Goal: Transaction & Acquisition: Book appointment/travel/reservation

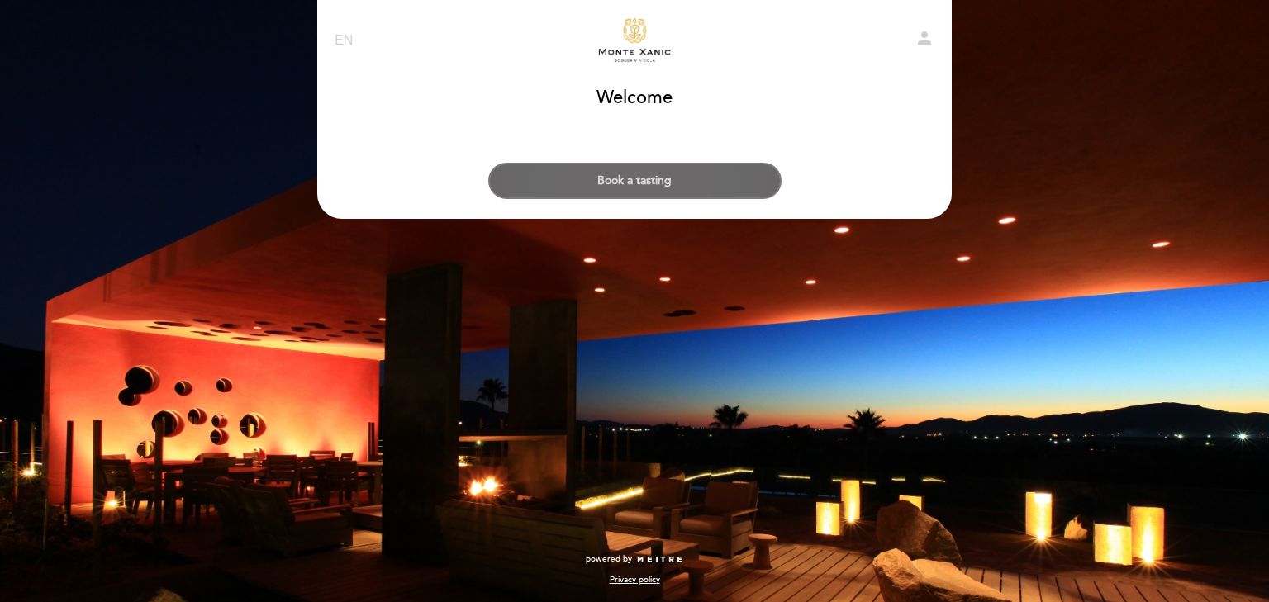
click at [738, 183] on button "Book a tasting" at bounding box center [634, 181] width 293 height 36
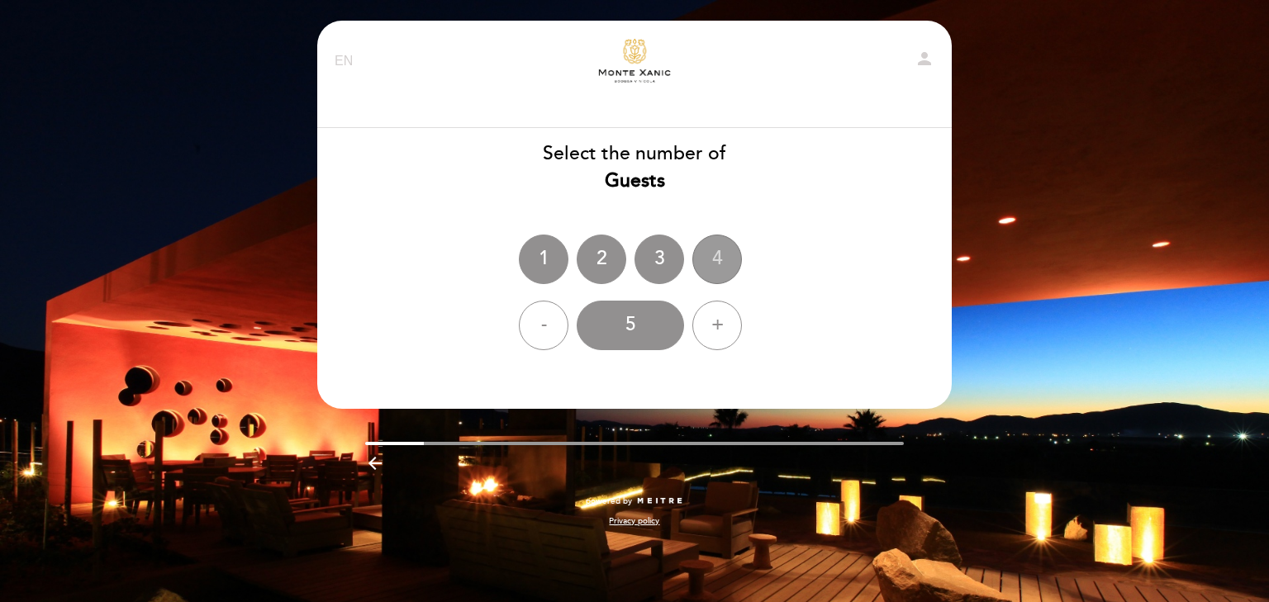
click at [715, 258] on div "4" at bounding box center [717, 260] width 50 height 50
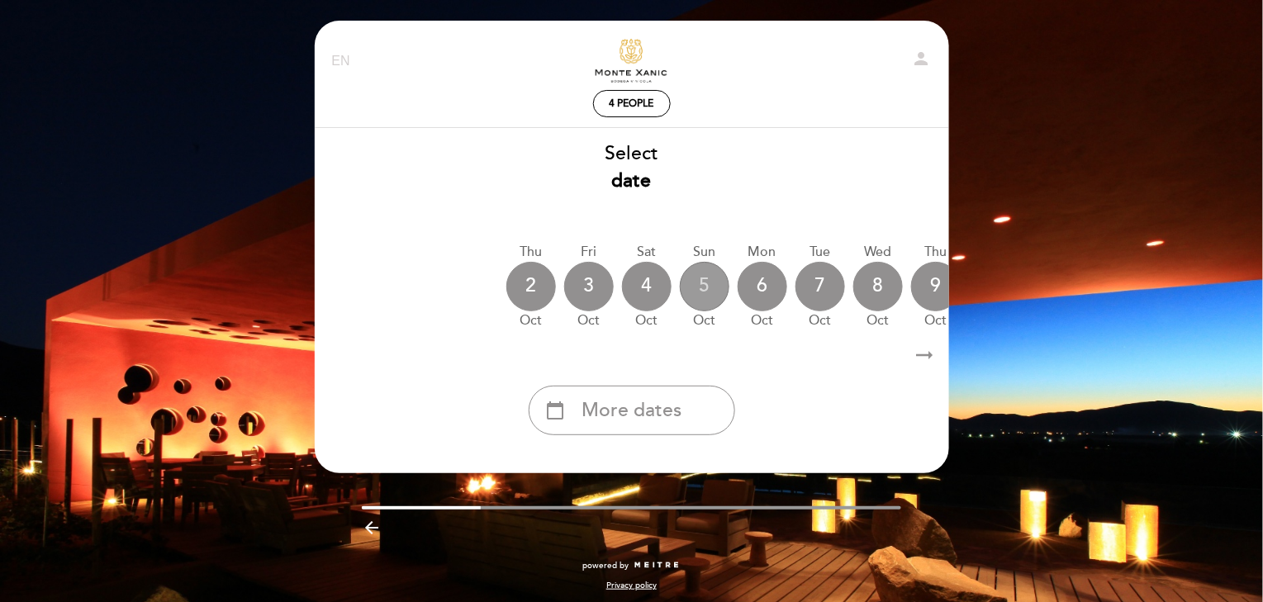
click at [692, 292] on div "5" at bounding box center [705, 287] width 50 height 50
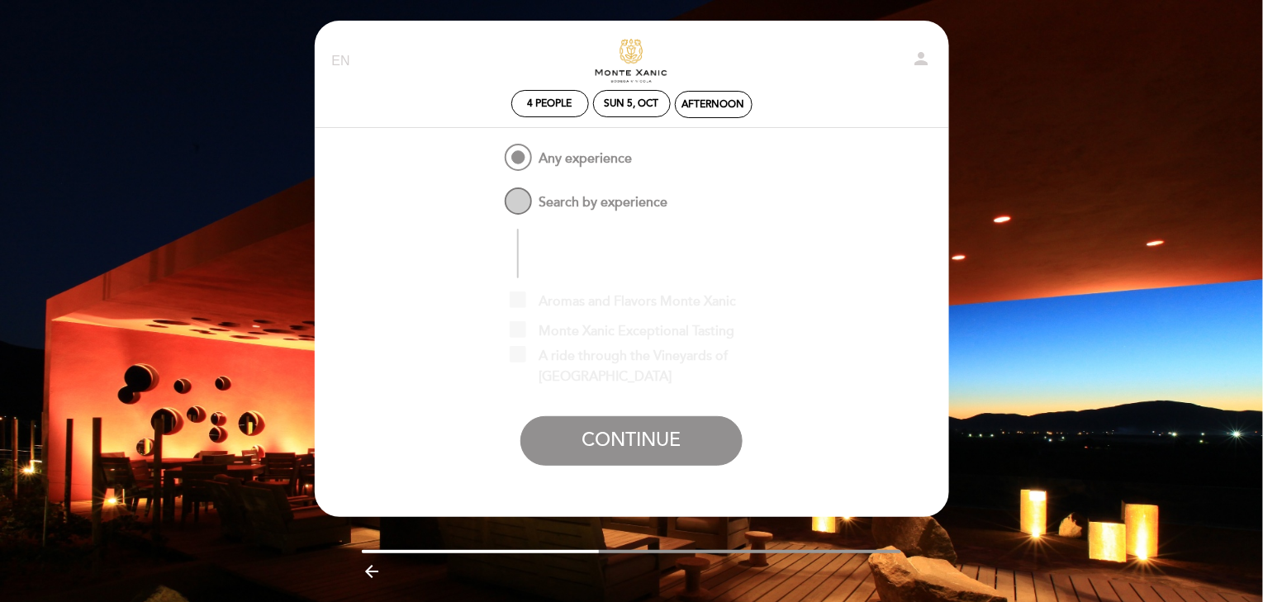
click at [530, 201] on span "Search by experience" at bounding box center [584, 194] width 166 height 21
click at [496, 195] on input "Search by experience" at bounding box center [490, 189] width 11 height 11
radio input "false"
radio input "true"
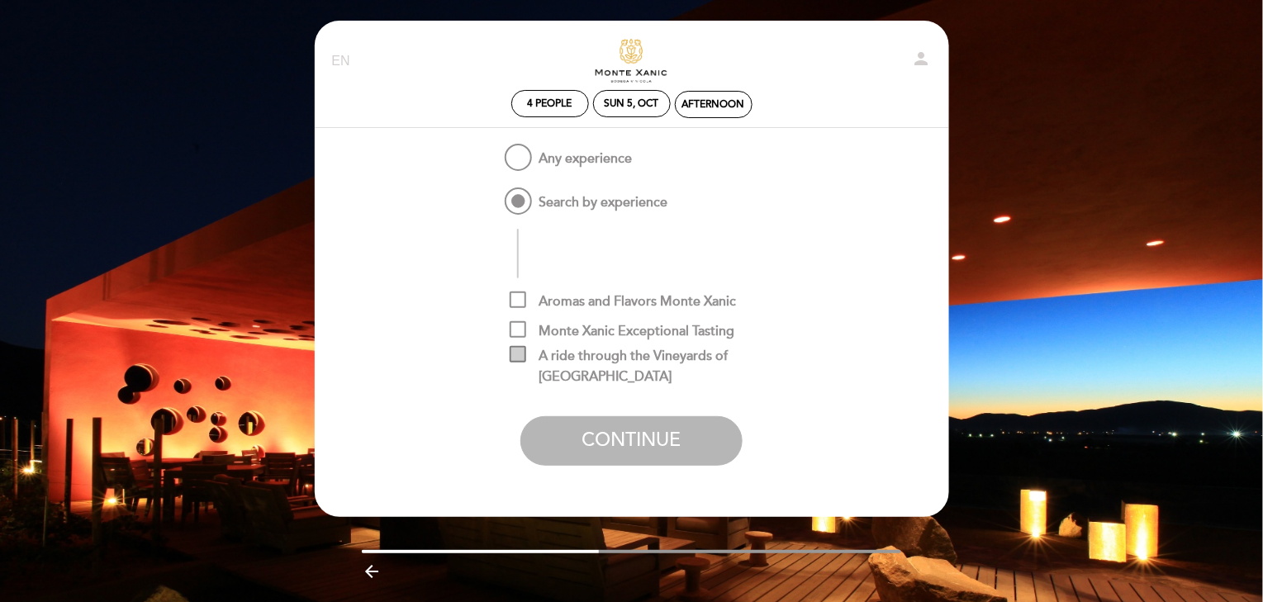
click at [572, 358] on span "A ride through the Vineyards of [GEOGRAPHIC_DATA]" at bounding box center [644, 356] width 268 height 21
click at [520, 357] on input "A ride through the Vineyards of [GEOGRAPHIC_DATA]" at bounding box center [515, 351] width 11 height 11
checkbox input "true"
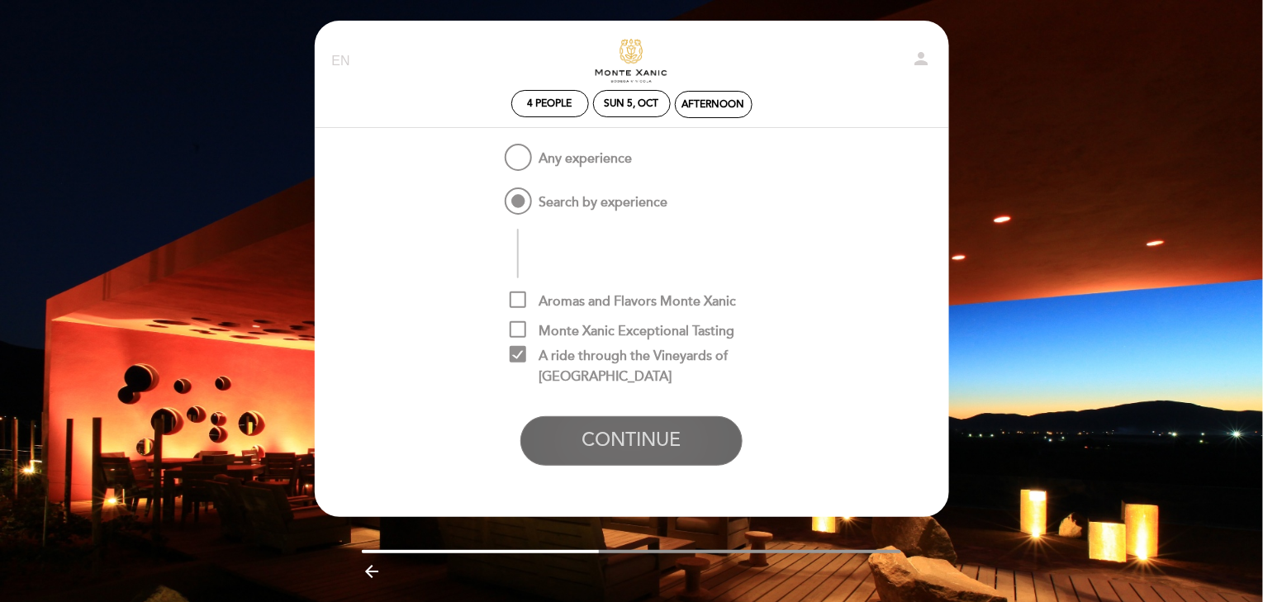
click at [646, 430] on button "CONTINUE" at bounding box center [631, 441] width 222 height 50
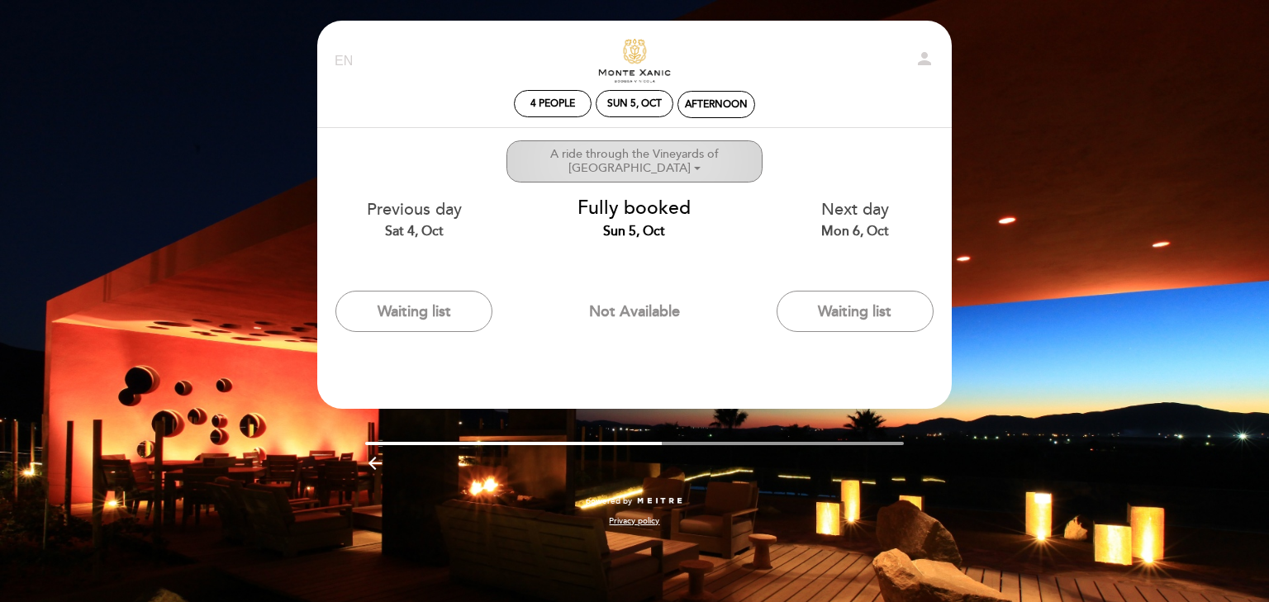
click at [638, 159] on ng-container "A ride through the Vineyards of [GEOGRAPHIC_DATA]" at bounding box center [634, 161] width 169 height 28
checkbox input "true"
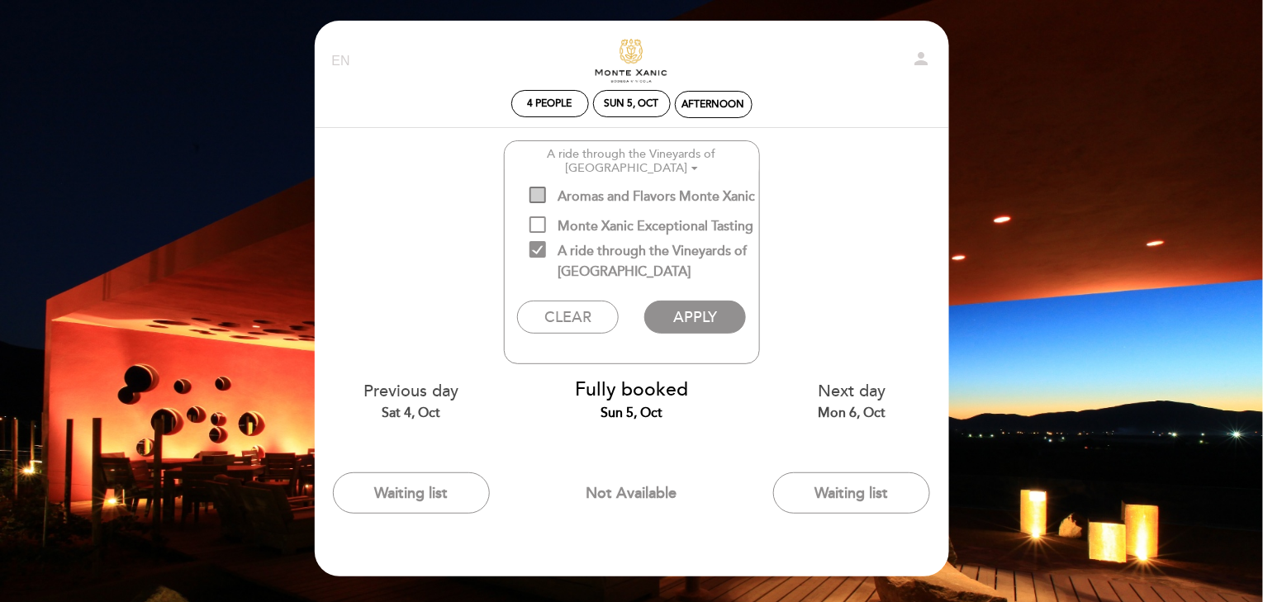
click at [566, 202] on span "Aromas and Flavors Monte Xanic" at bounding box center [642, 197] width 226 height 21
click at [540, 197] on input "Aromas and Flavors Monte Xanic" at bounding box center [534, 192] width 11 height 11
checkbox input "true"
click at [543, 249] on span "A ride through the Vineyards of [GEOGRAPHIC_DATA]" at bounding box center [644, 251] width 230 height 21
click at [540, 249] on input "A ride through the Vineyards of [GEOGRAPHIC_DATA]" at bounding box center [534, 246] width 11 height 11
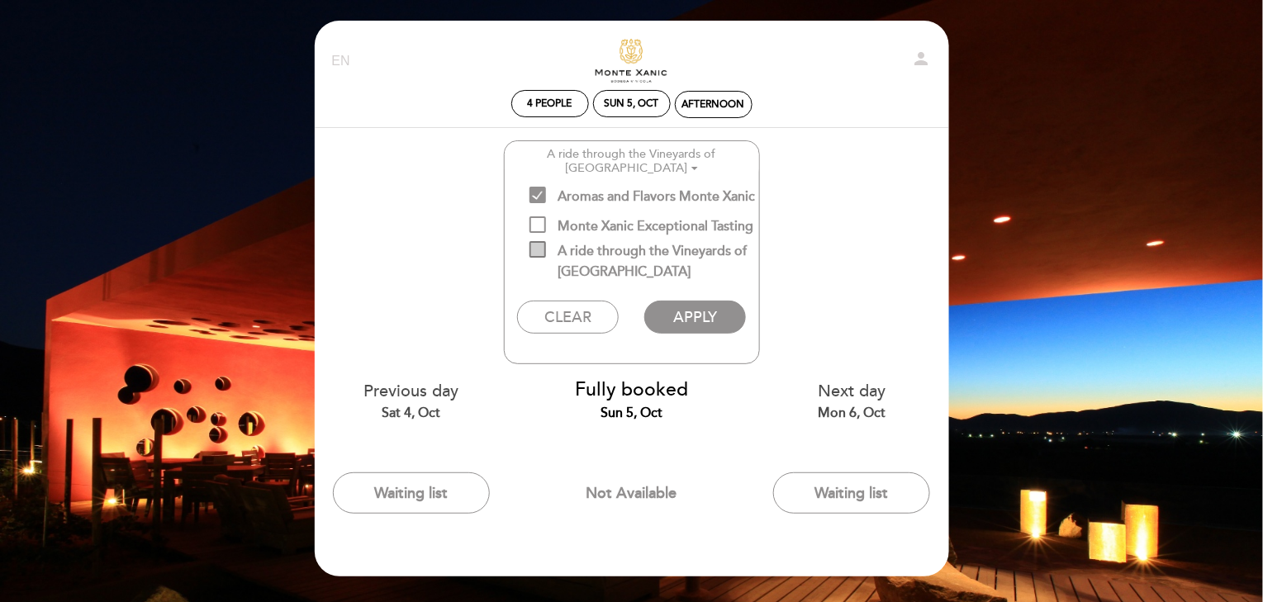
checkbox input "false"
click at [712, 319] on button "APPLY" at bounding box center [695, 317] width 102 height 33
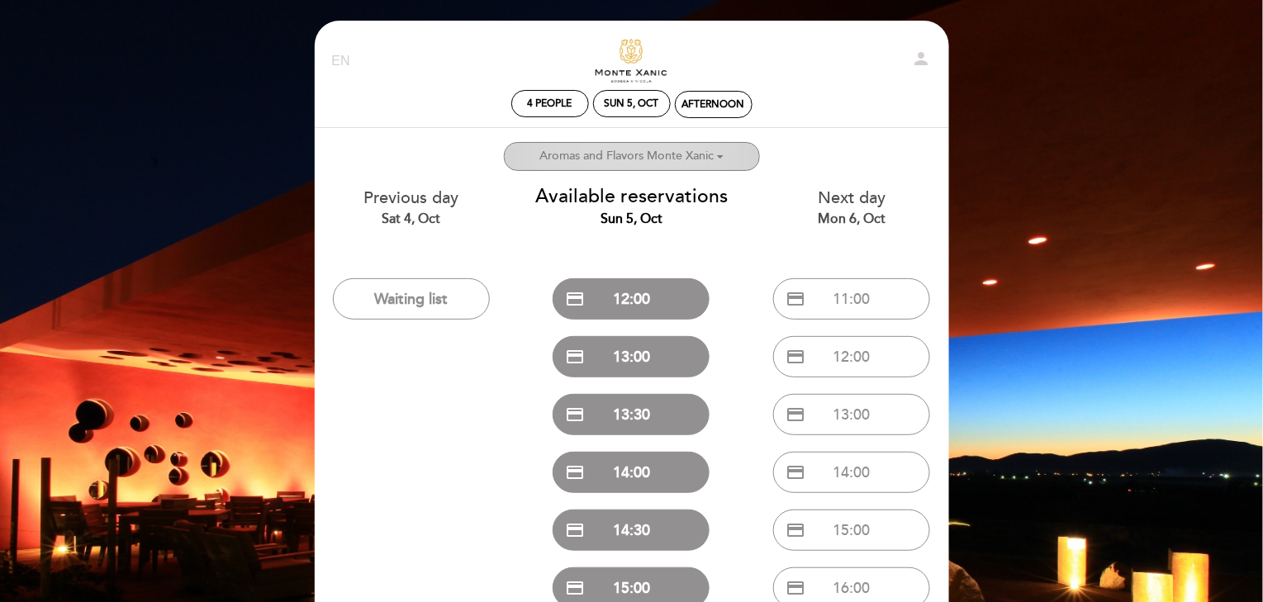
click at [634, 154] on ng-container "Aromas and Flavors Monte Xanic" at bounding box center [626, 156] width 174 height 14
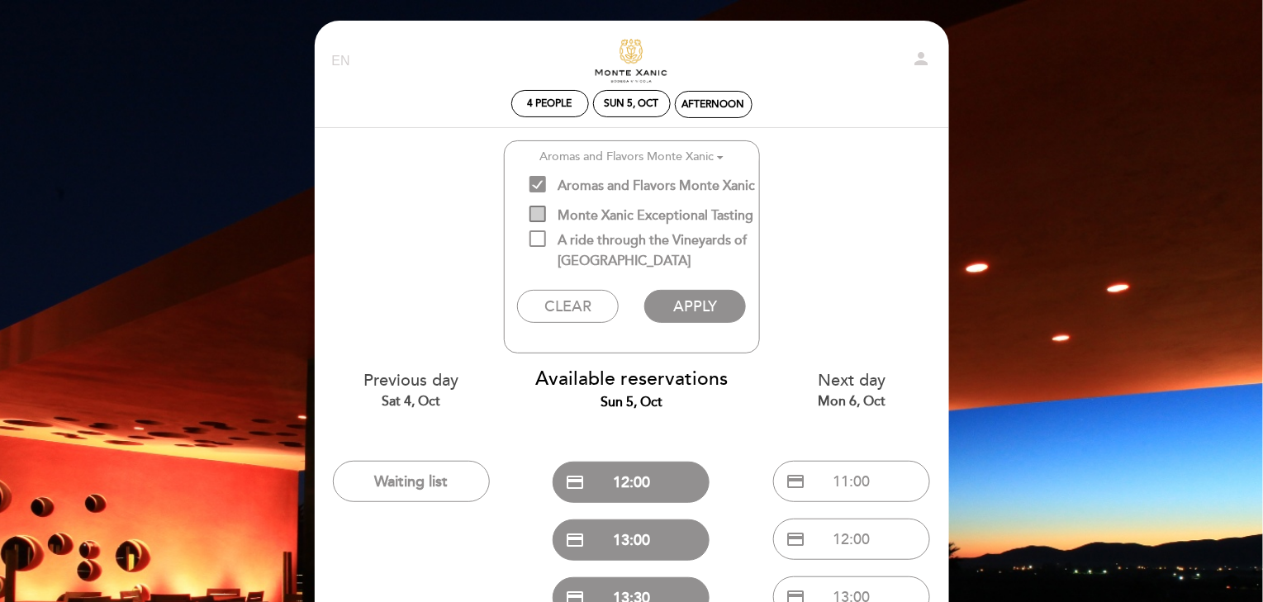
click at [535, 221] on span "Monte Xanic Exceptional Tasting" at bounding box center [641, 216] width 225 height 21
click at [535, 216] on input "Monte Xanic Exceptional Tasting" at bounding box center [534, 211] width 11 height 11
checkbox input "true"
click at [539, 189] on span "Aromas and Flavors Monte Xanic" at bounding box center [642, 186] width 226 height 21
click at [539, 187] on input "Aromas and Flavors Monte Xanic" at bounding box center [534, 181] width 11 height 11
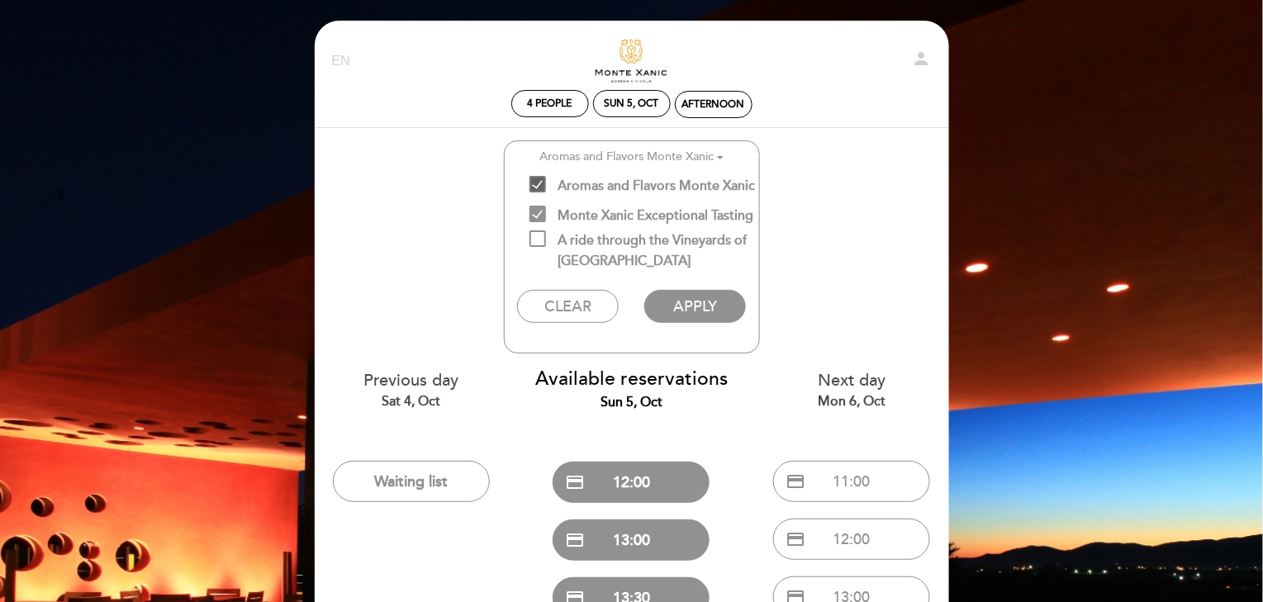
checkbox input "false"
click at [700, 317] on button "APPLY" at bounding box center [695, 306] width 102 height 33
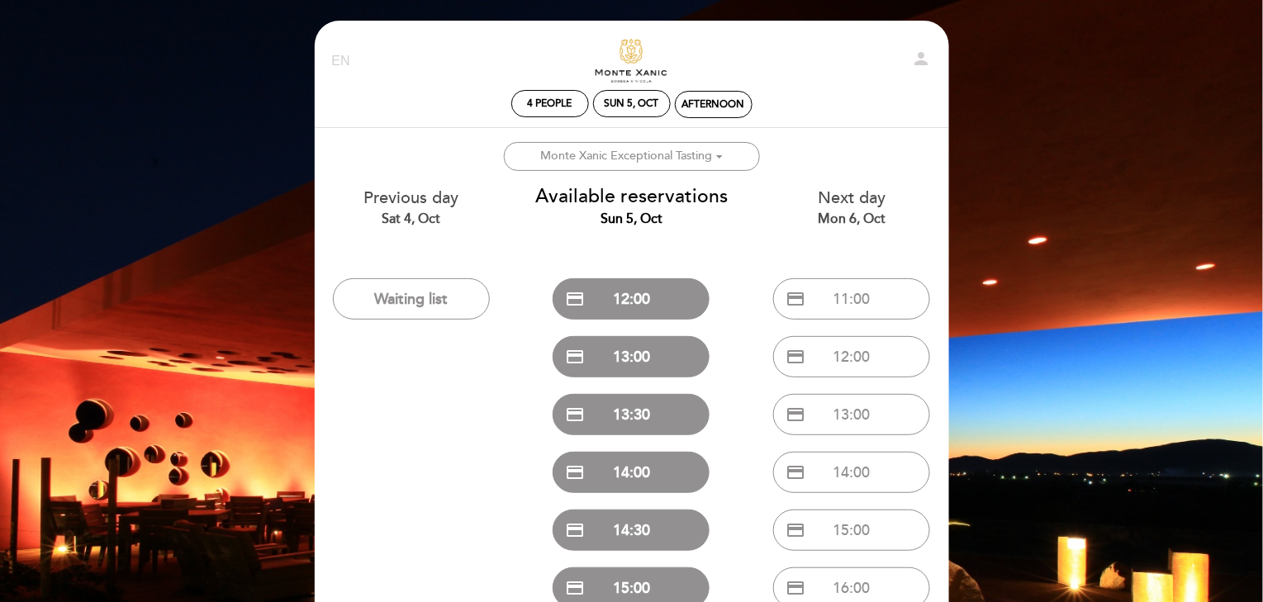
click at [626, 57] on link "Descubre Monte Xanic" at bounding box center [632, 61] width 206 height 45
